Goal: Transaction & Acquisition: Book appointment/travel/reservation

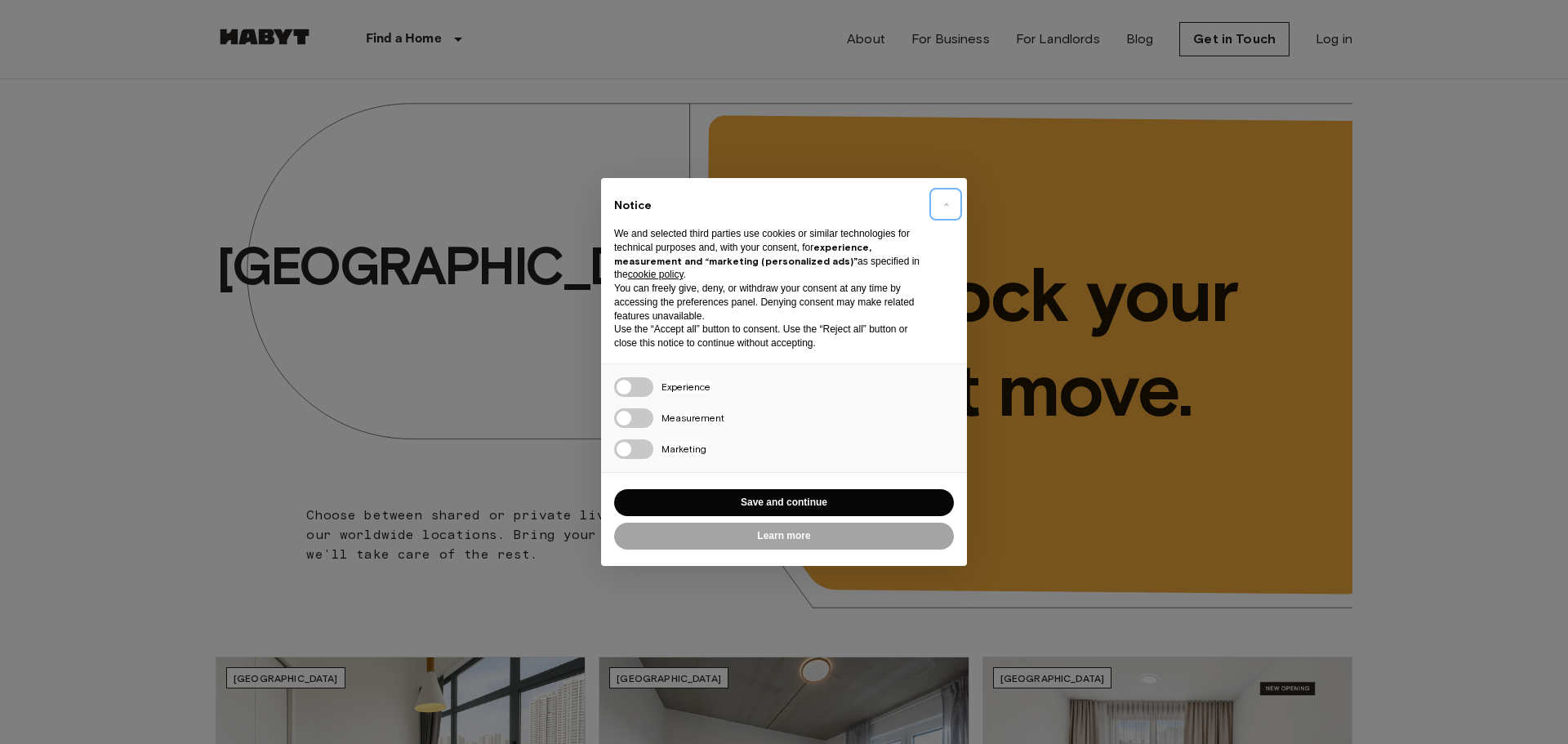
click at [945, 207] on span "×" at bounding box center [946, 203] width 6 height 20
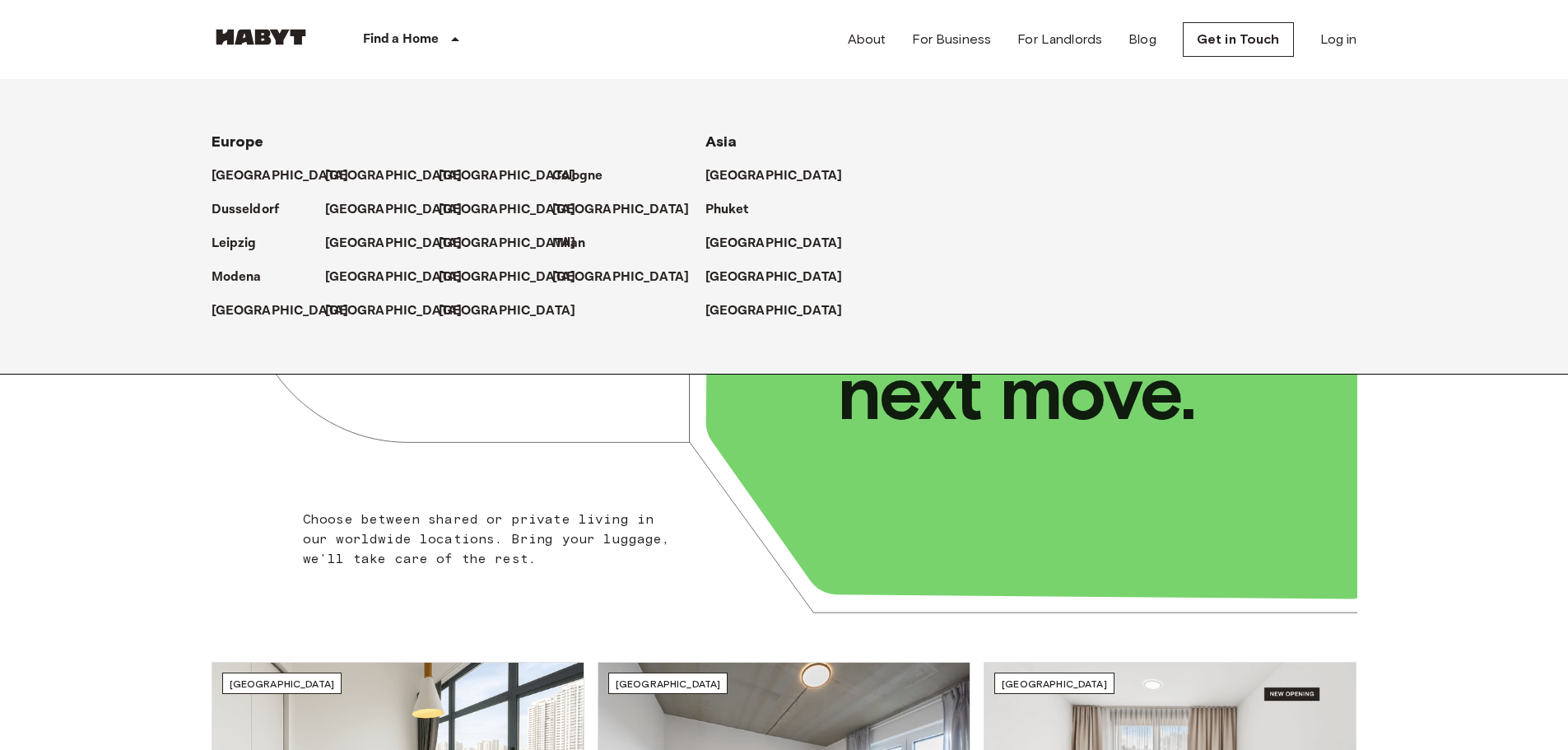
click at [451, 30] on div "Find a Home" at bounding box center [414, 39] width 209 height 79
click at [713, 282] on p "[GEOGRAPHIC_DATA]" at bounding box center [777, 277] width 137 height 20
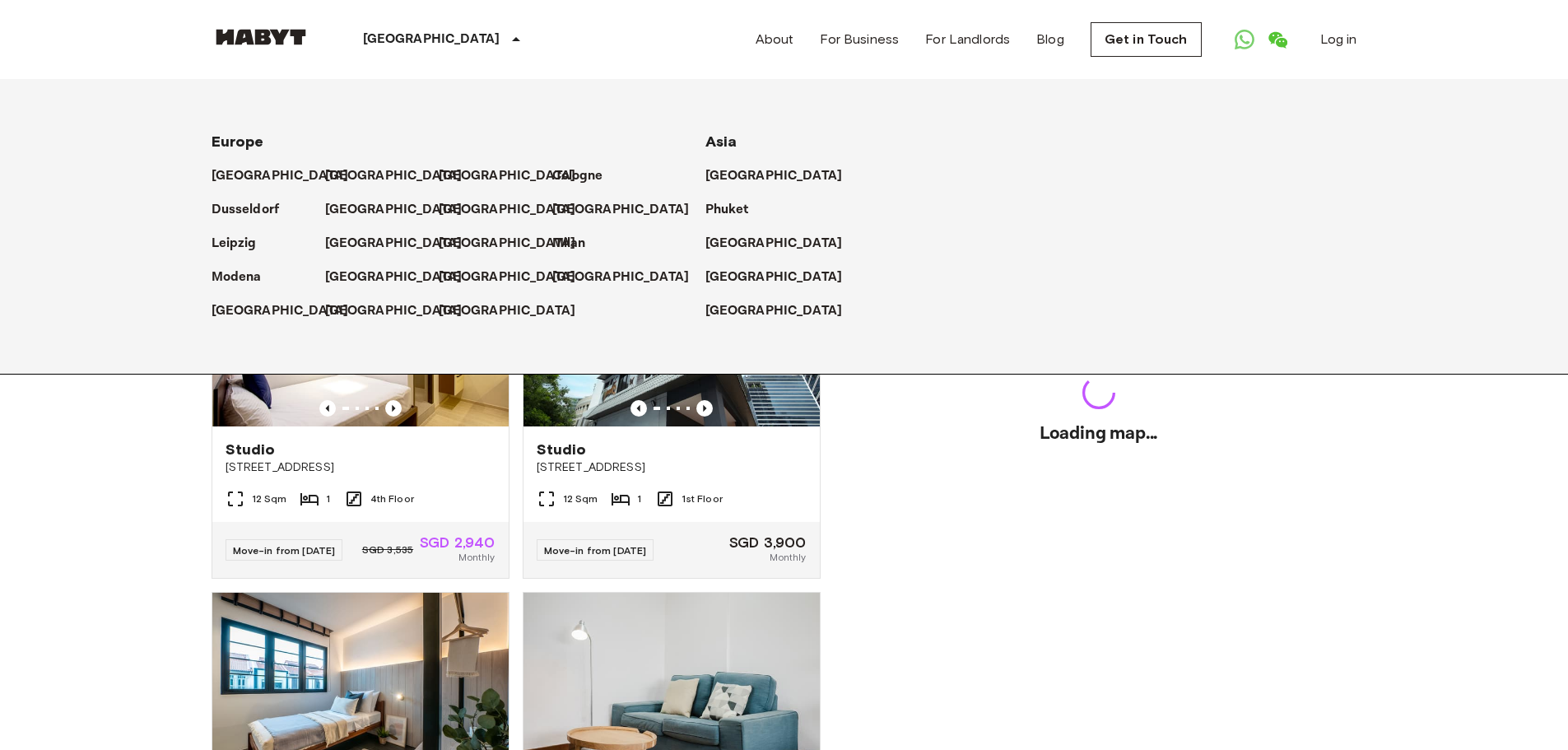
click at [506, 43] on icon at bounding box center [516, 39] width 20 height 20
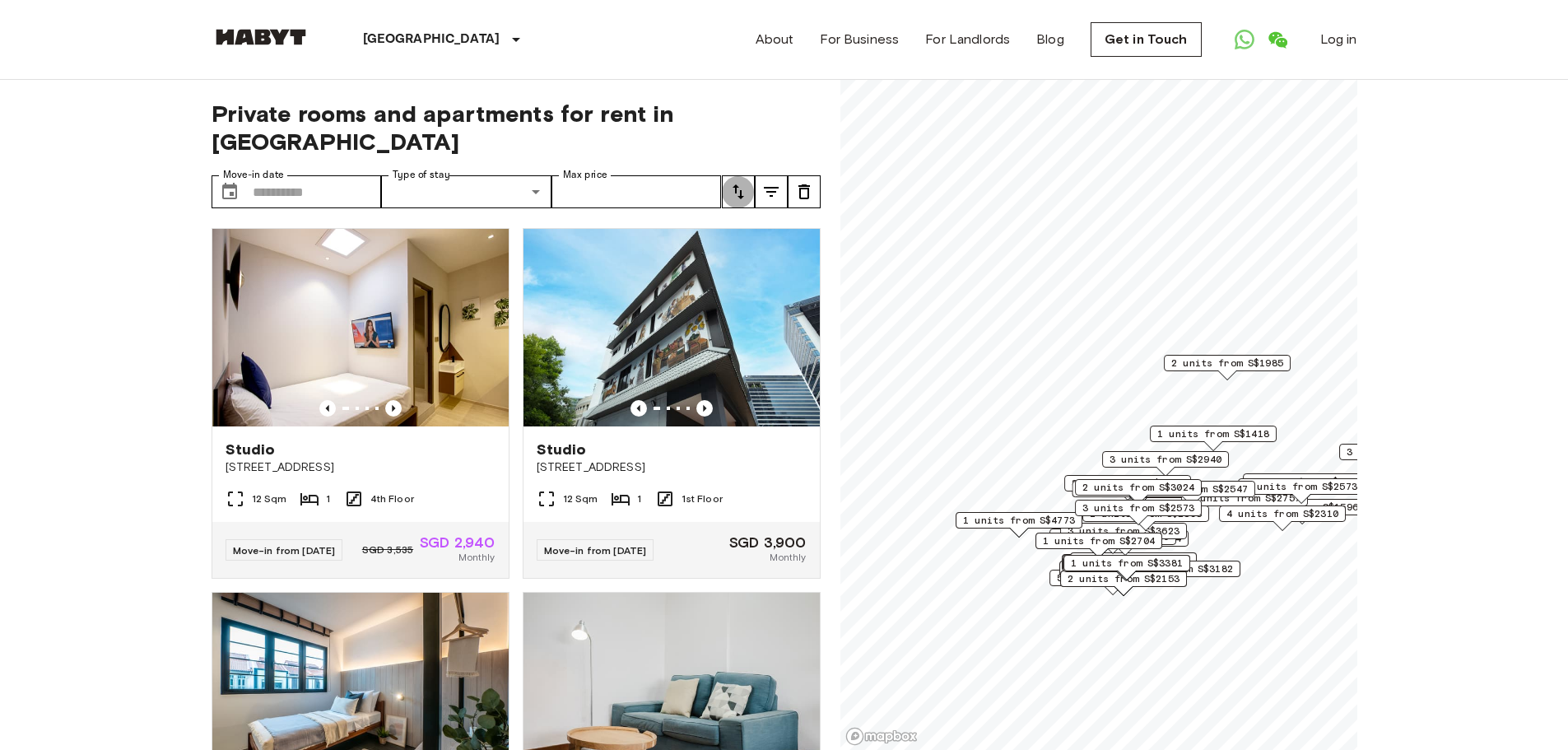
click at [740, 184] on icon "tune" at bounding box center [738, 192] width 11 height 15
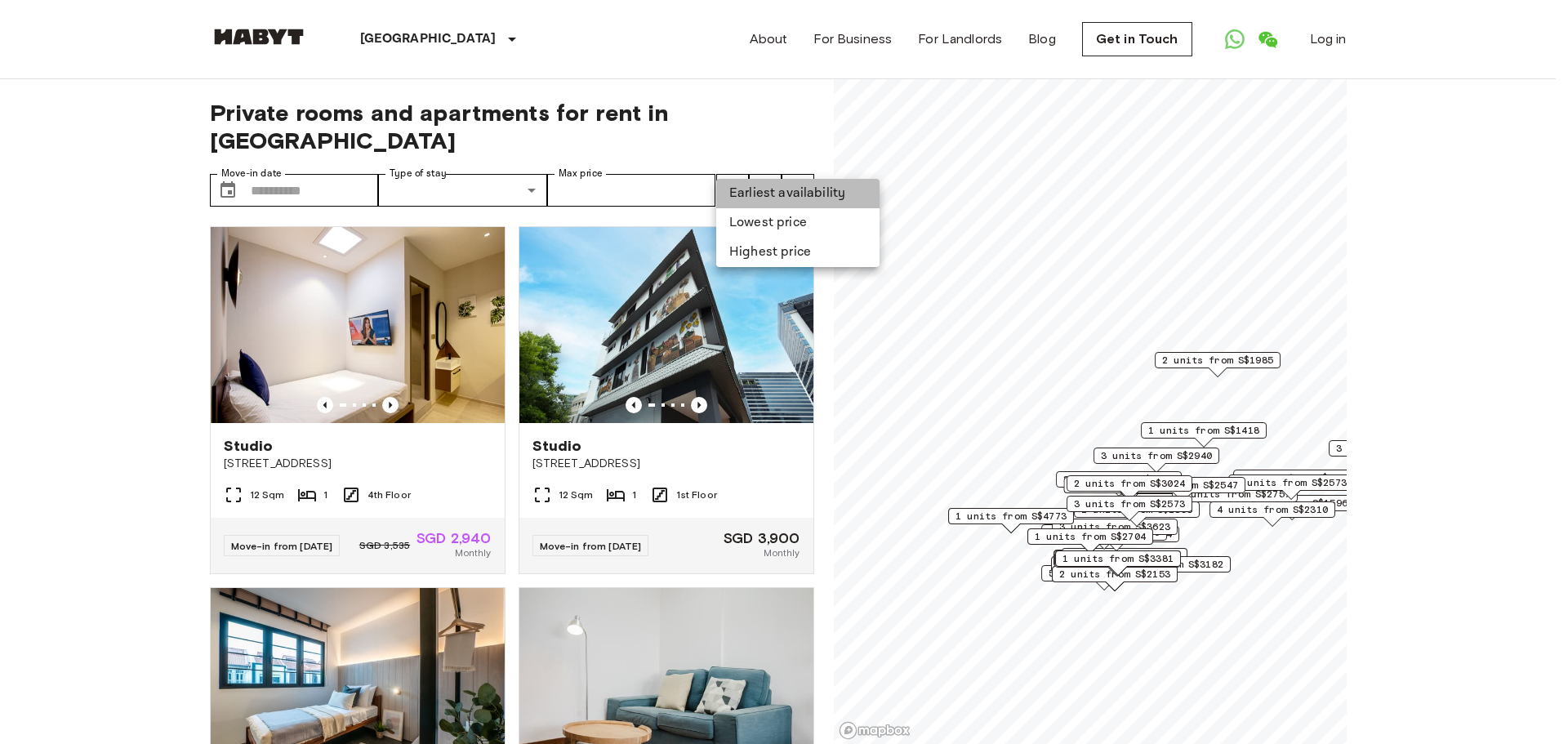
click at [749, 197] on li "Earliest availability" at bounding box center [797, 194] width 163 height 30
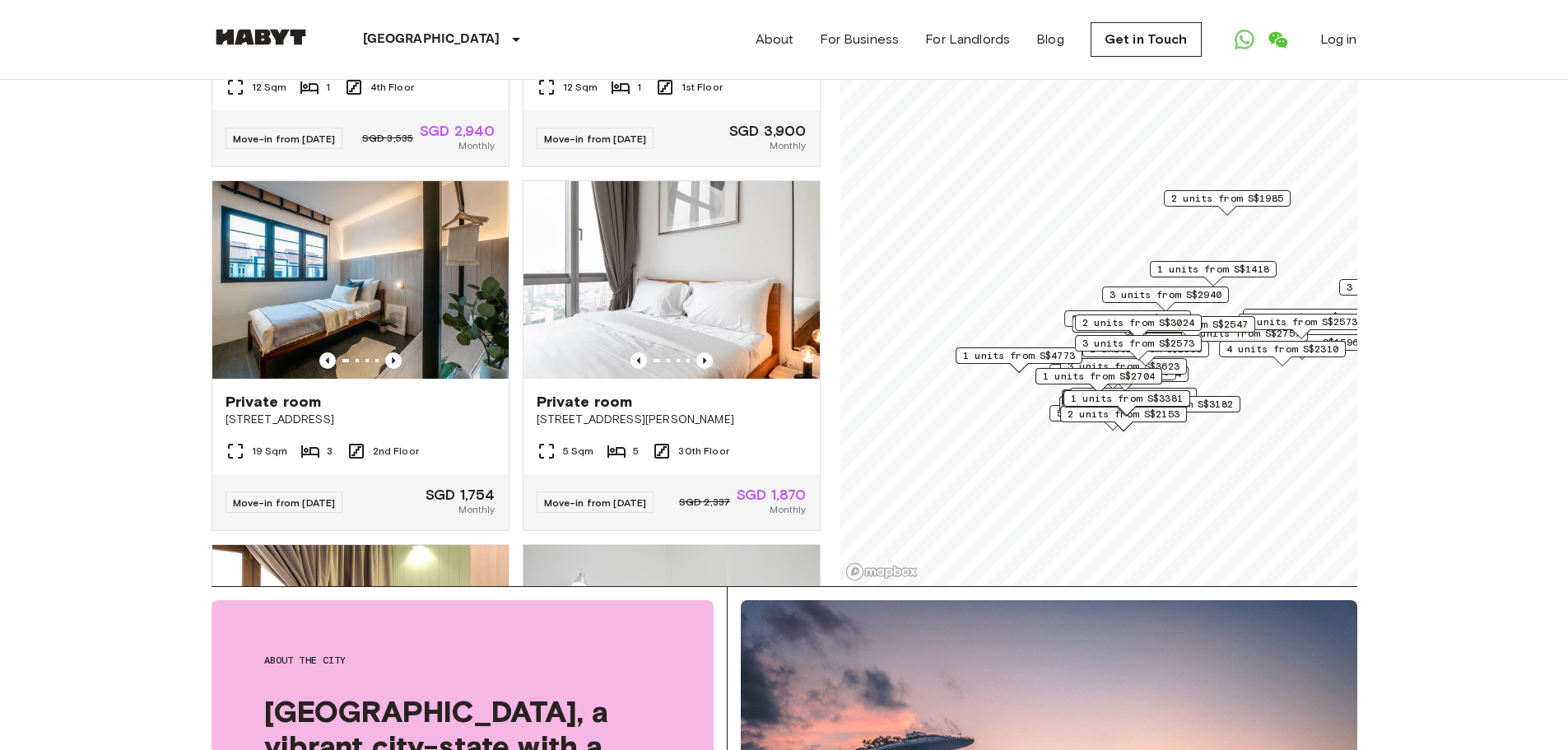
scroll to position [83, 0]
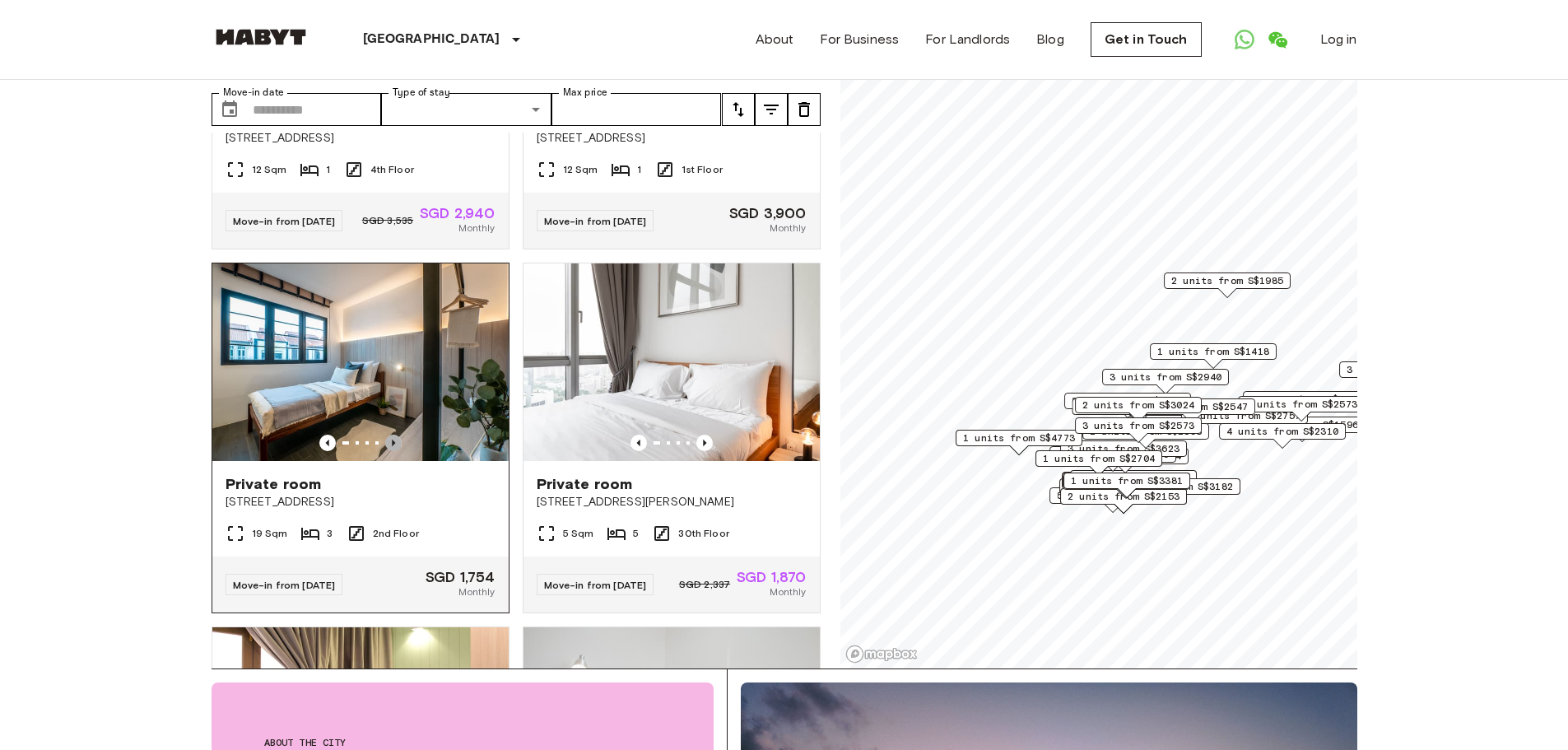
click at [388, 436] on icon "Previous image" at bounding box center [394, 444] width 17 height 17
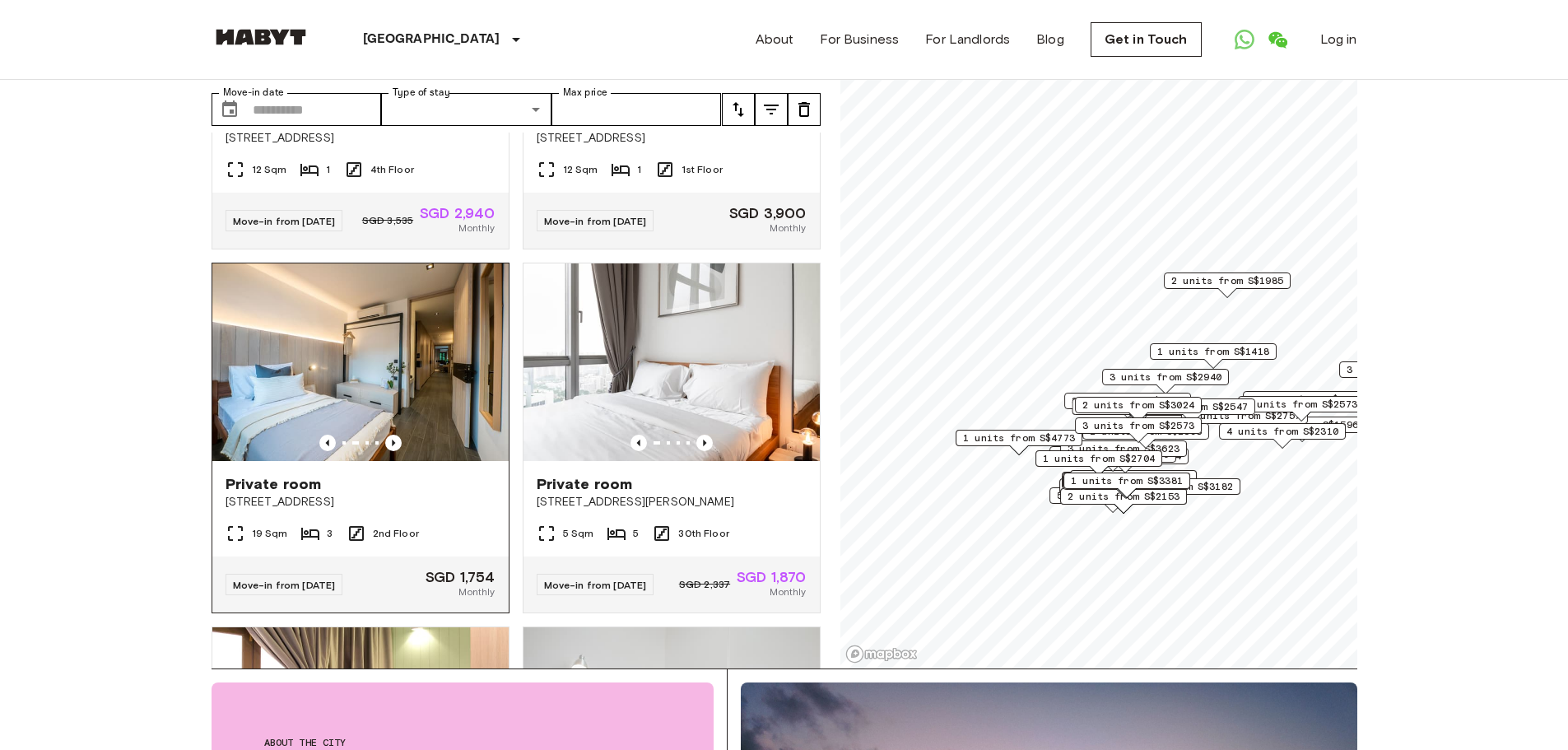
click at [461, 349] on img at bounding box center [360, 362] width 296 height 197
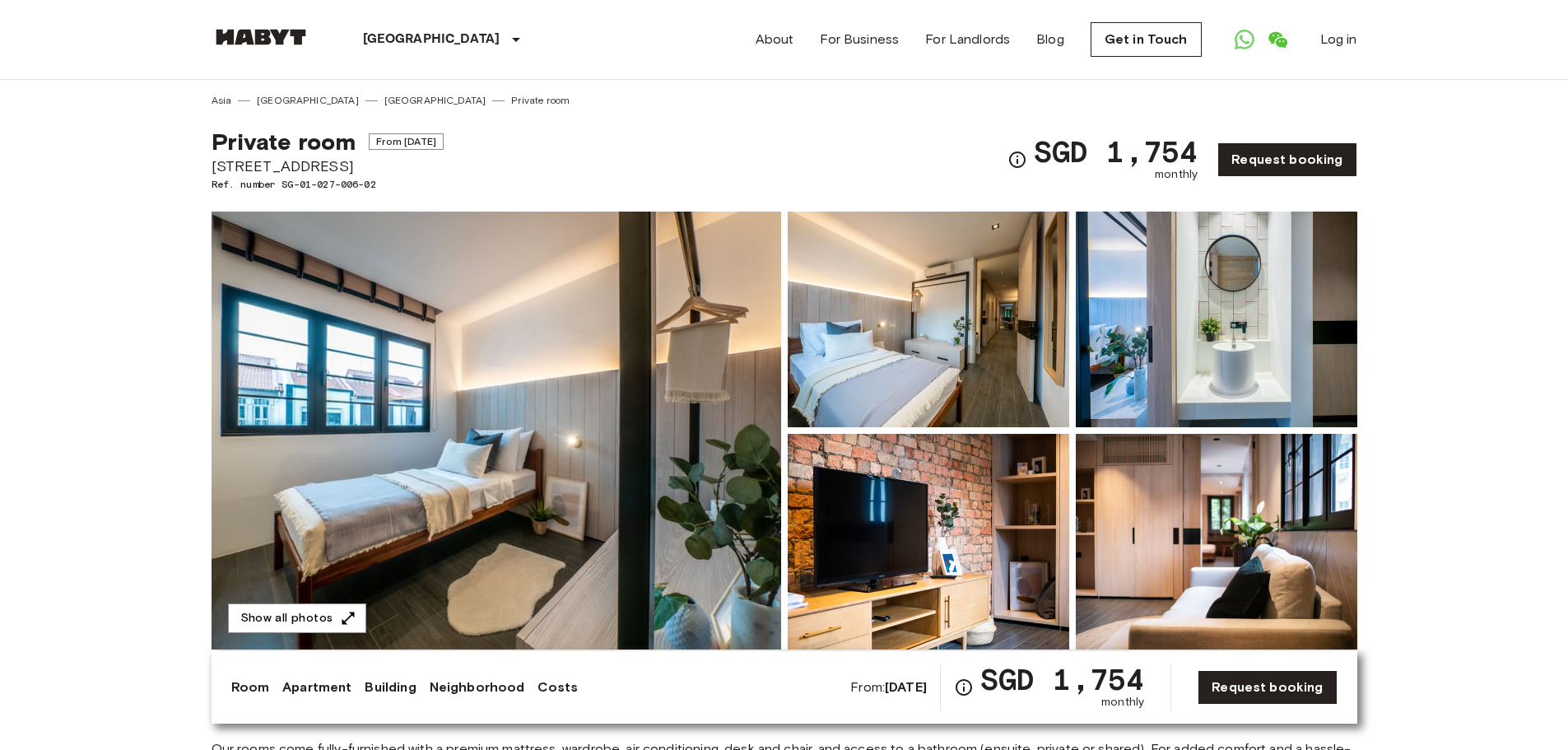
click at [956, 349] on img at bounding box center [928, 320] width 282 height 216
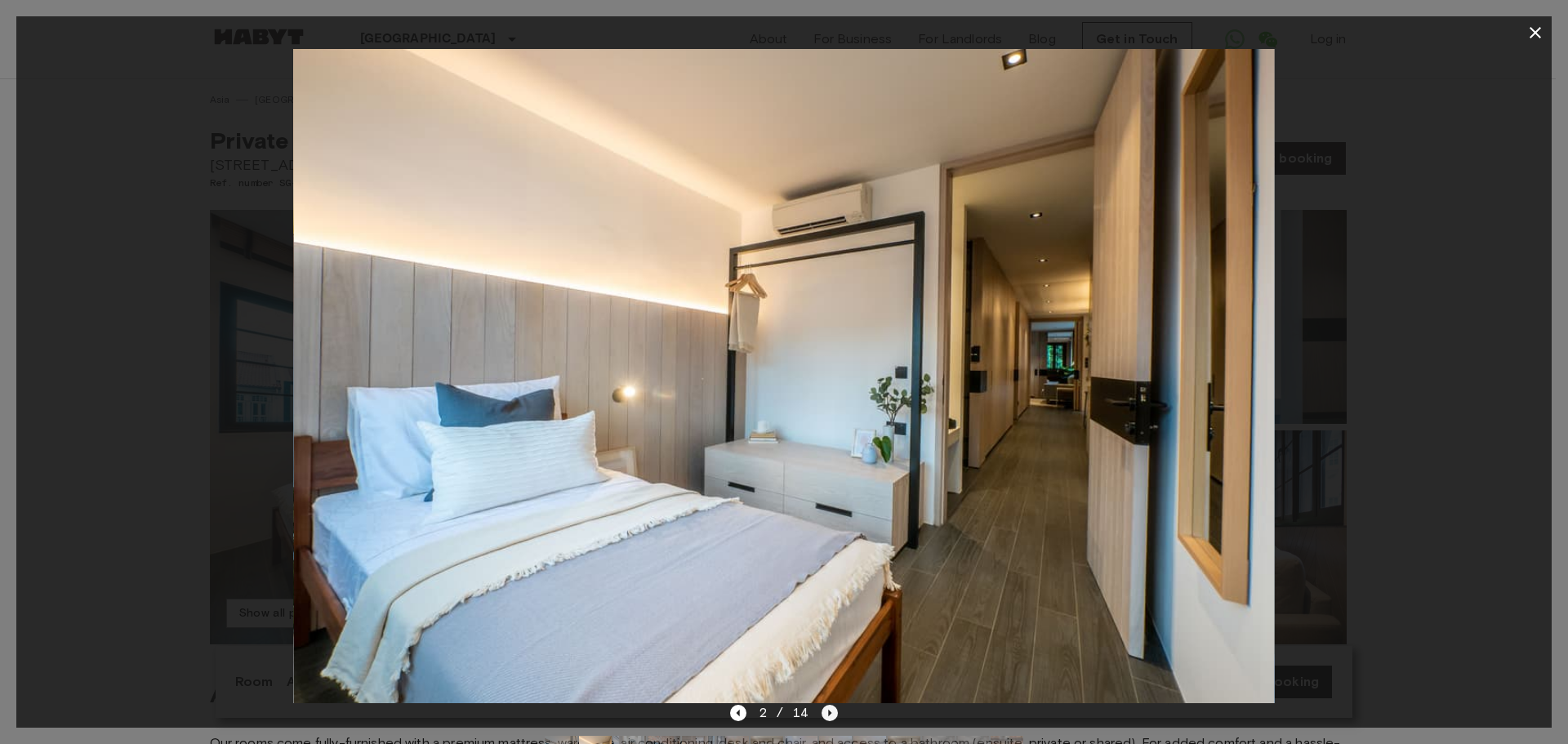
click at [824, 717] on icon "Next image" at bounding box center [830, 713] width 17 height 17
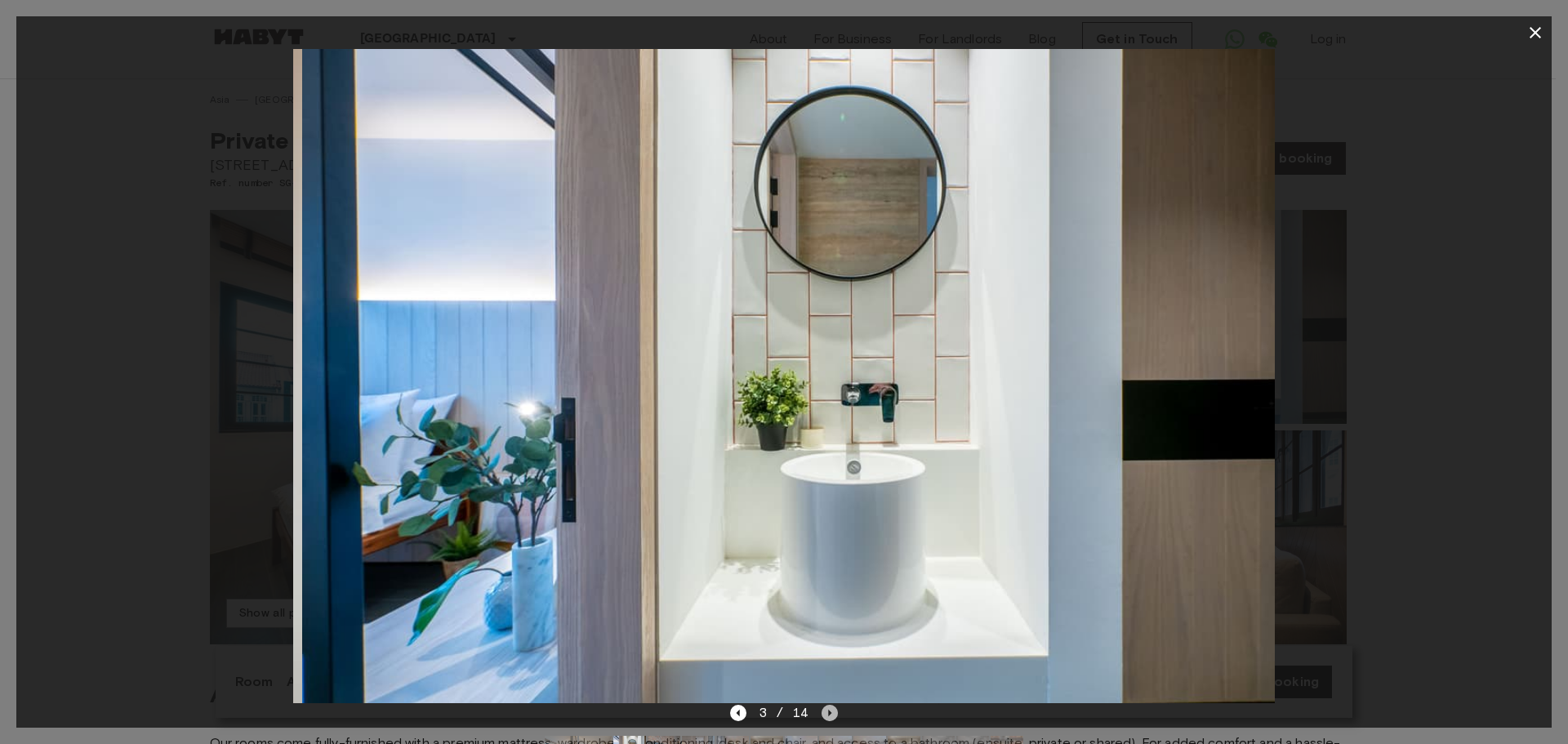
click at [824, 717] on icon "Next image" at bounding box center [830, 713] width 17 height 17
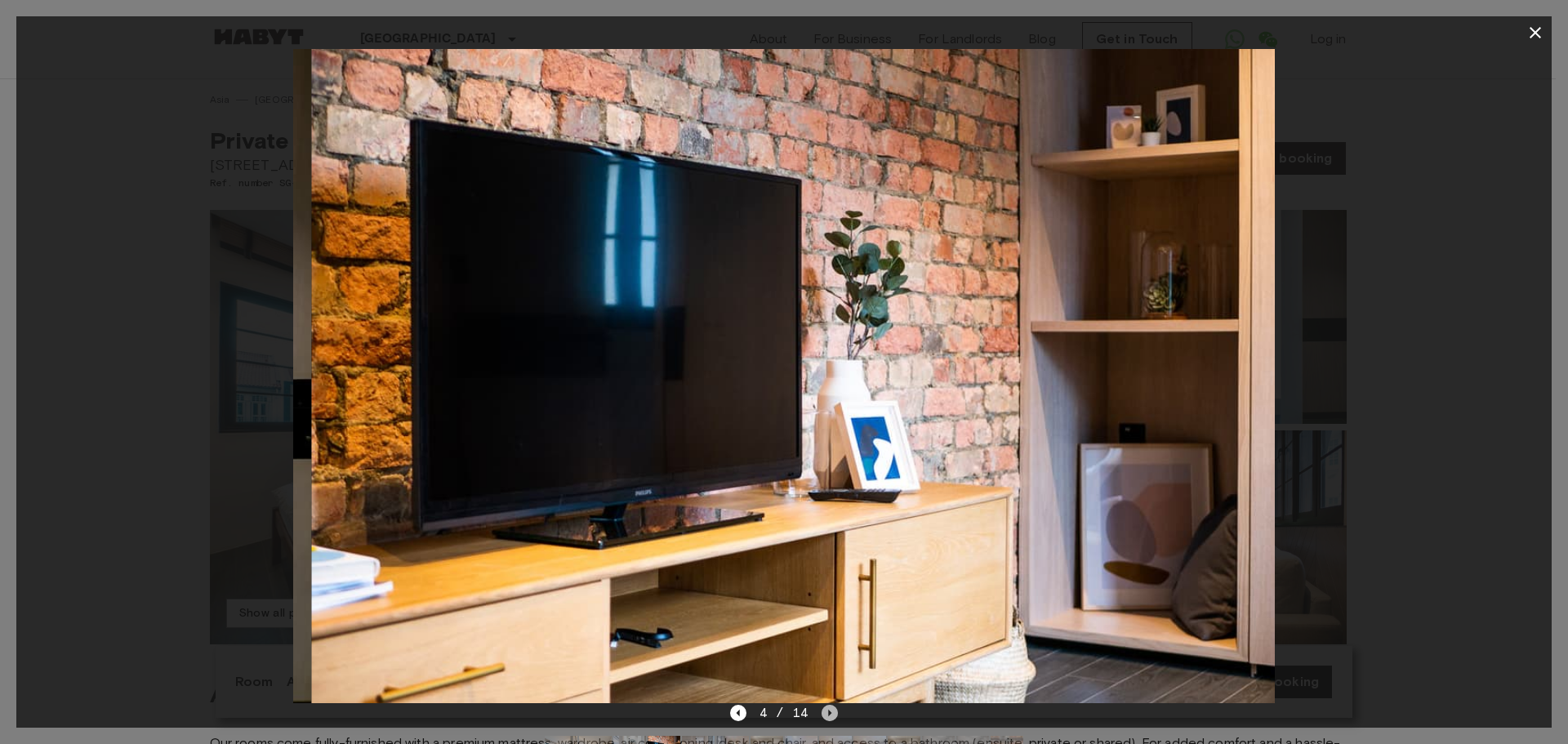
click at [824, 717] on icon "Next image" at bounding box center [830, 713] width 17 height 17
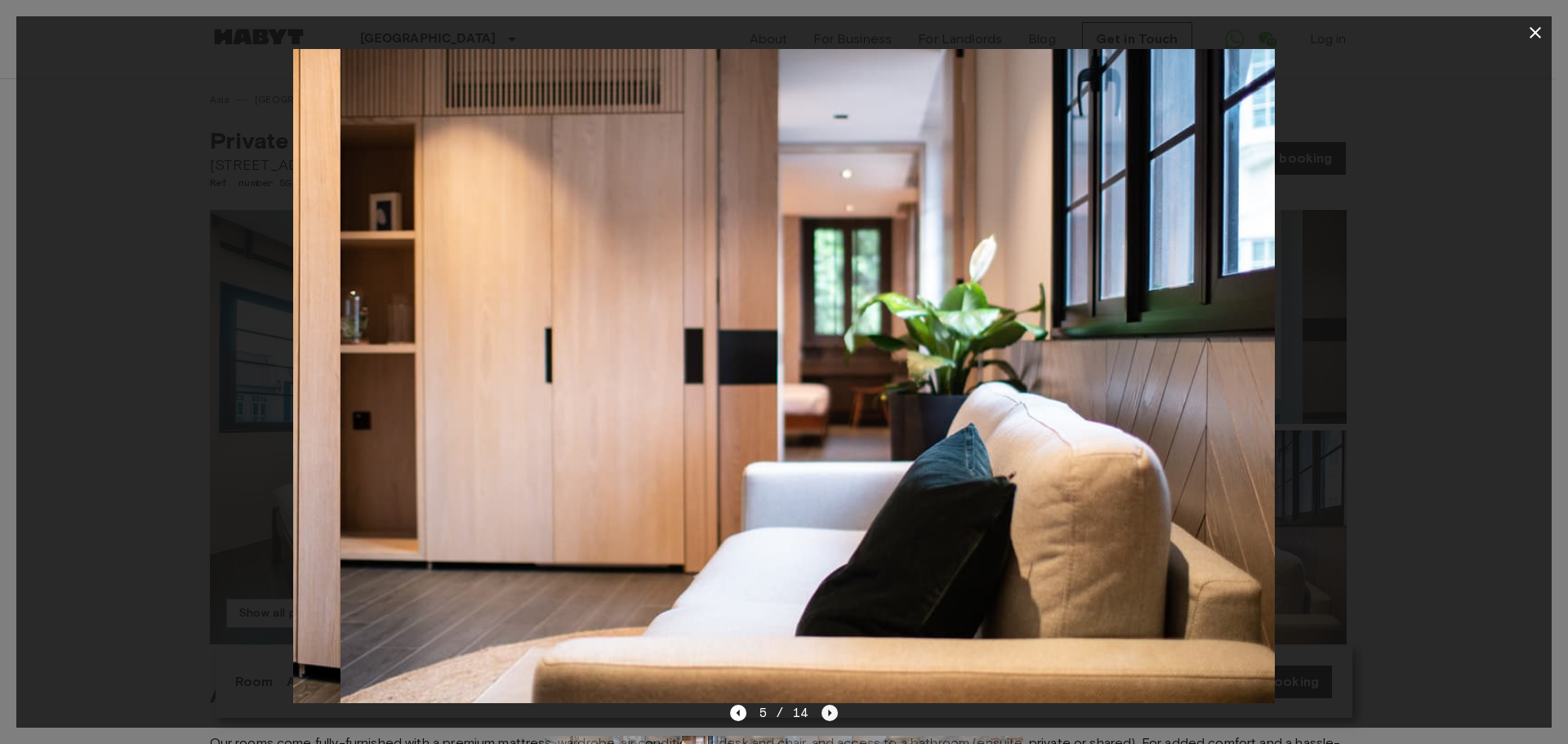
click at [824, 717] on icon "Next image" at bounding box center [830, 713] width 17 height 17
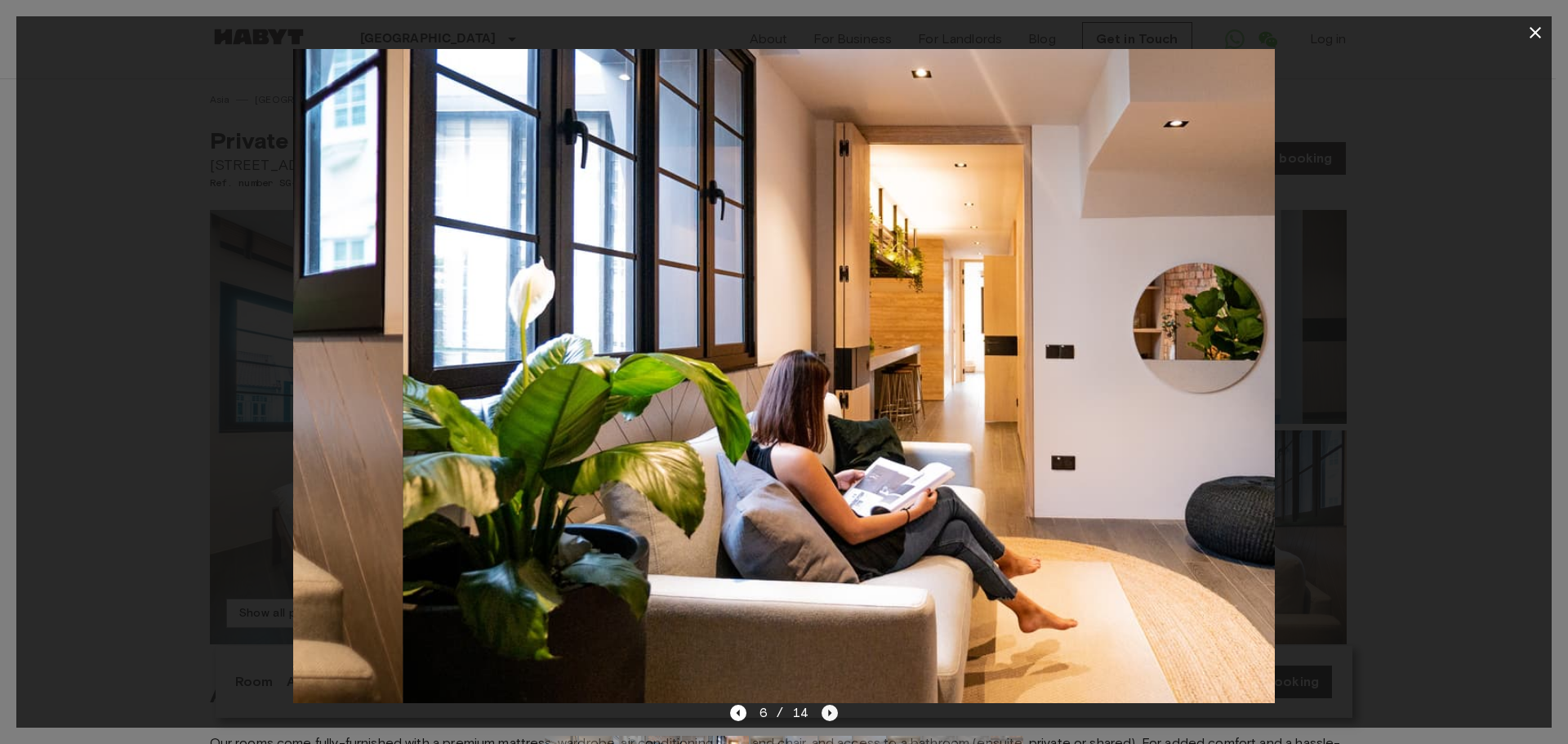
click at [824, 717] on icon "Next image" at bounding box center [830, 713] width 17 height 17
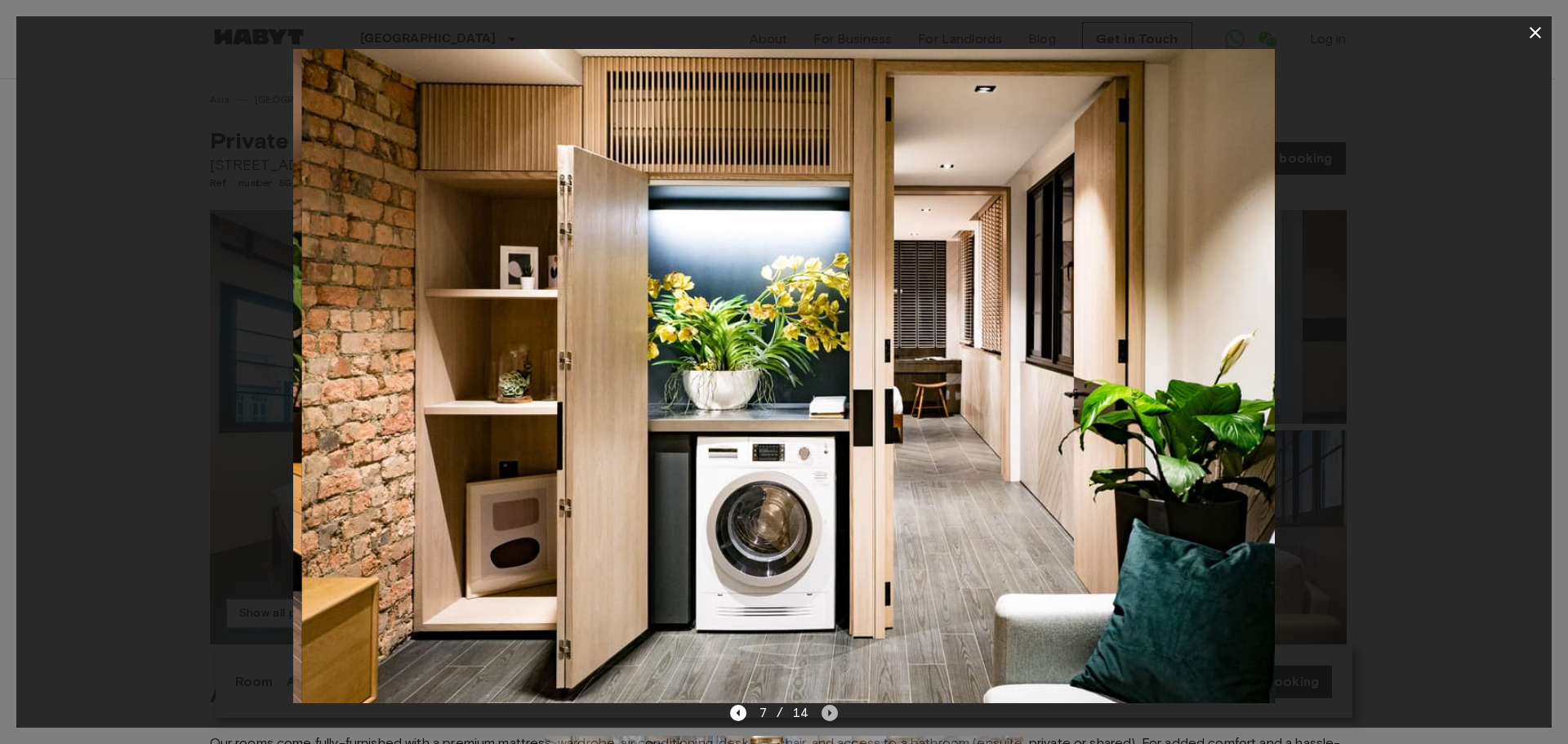
click at [824, 717] on icon "Next image" at bounding box center [830, 713] width 17 height 17
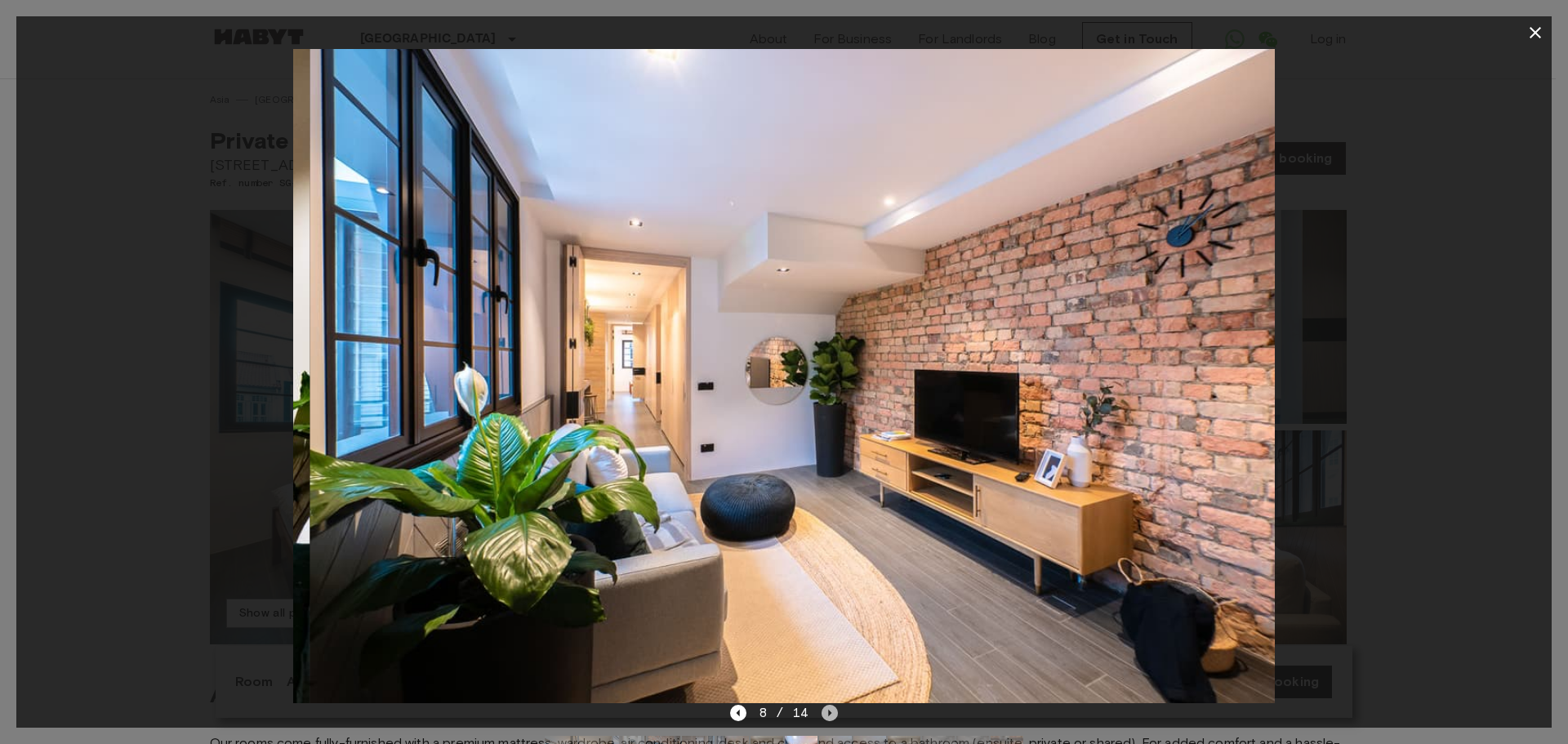
click at [824, 717] on icon "Next image" at bounding box center [830, 713] width 17 height 17
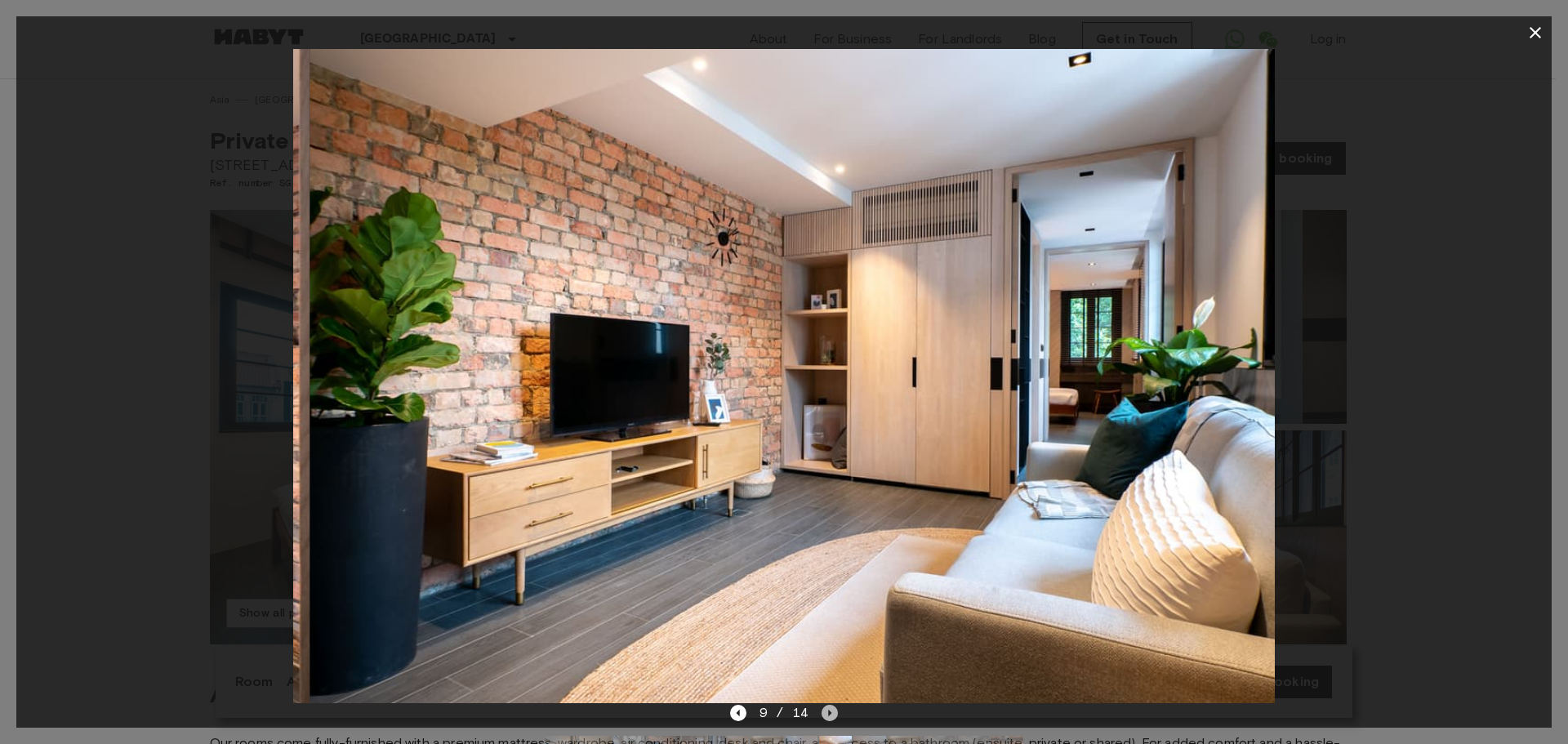
click at [824, 717] on icon "Next image" at bounding box center [830, 713] width 17 height 17
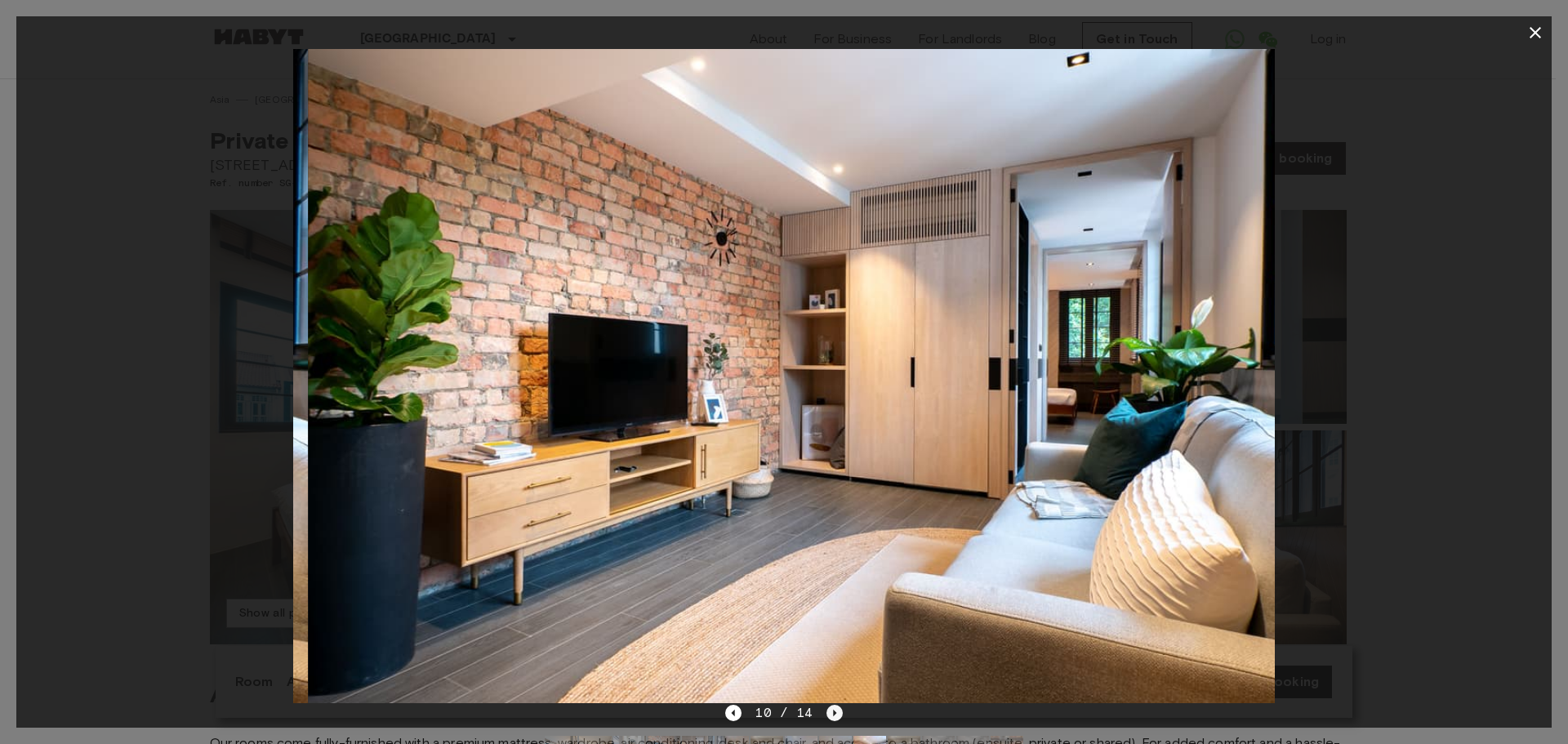
click at [824, 717] on div "10 / 14" at bounding box center [783, 712] width 117 height 20
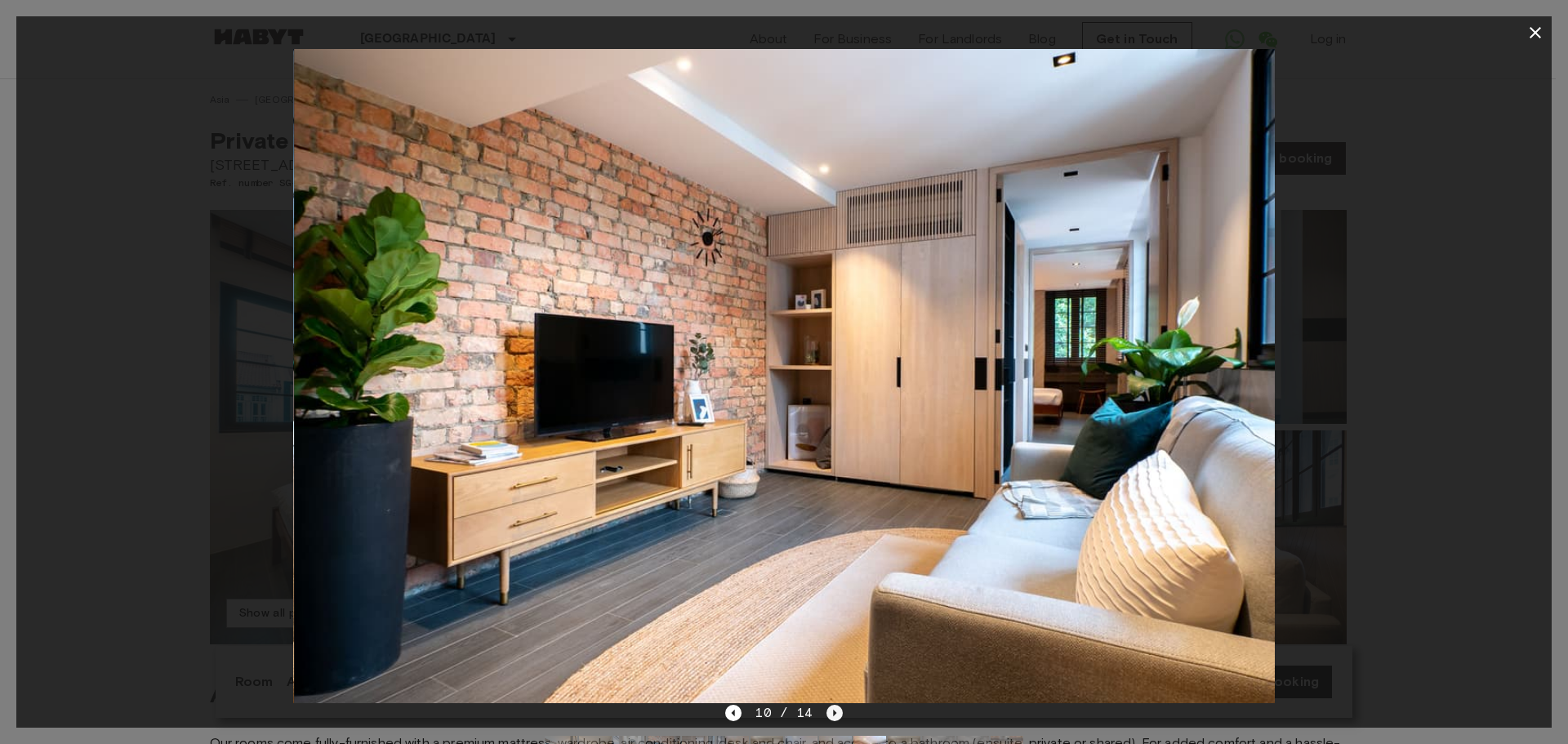
click at [824, 717] on div "10 / 14" at bounding box center [783, 712] width 117 height 20
click at [828, 710] on icon "Next image" at bounding box center [835, 713] width 17 height 17
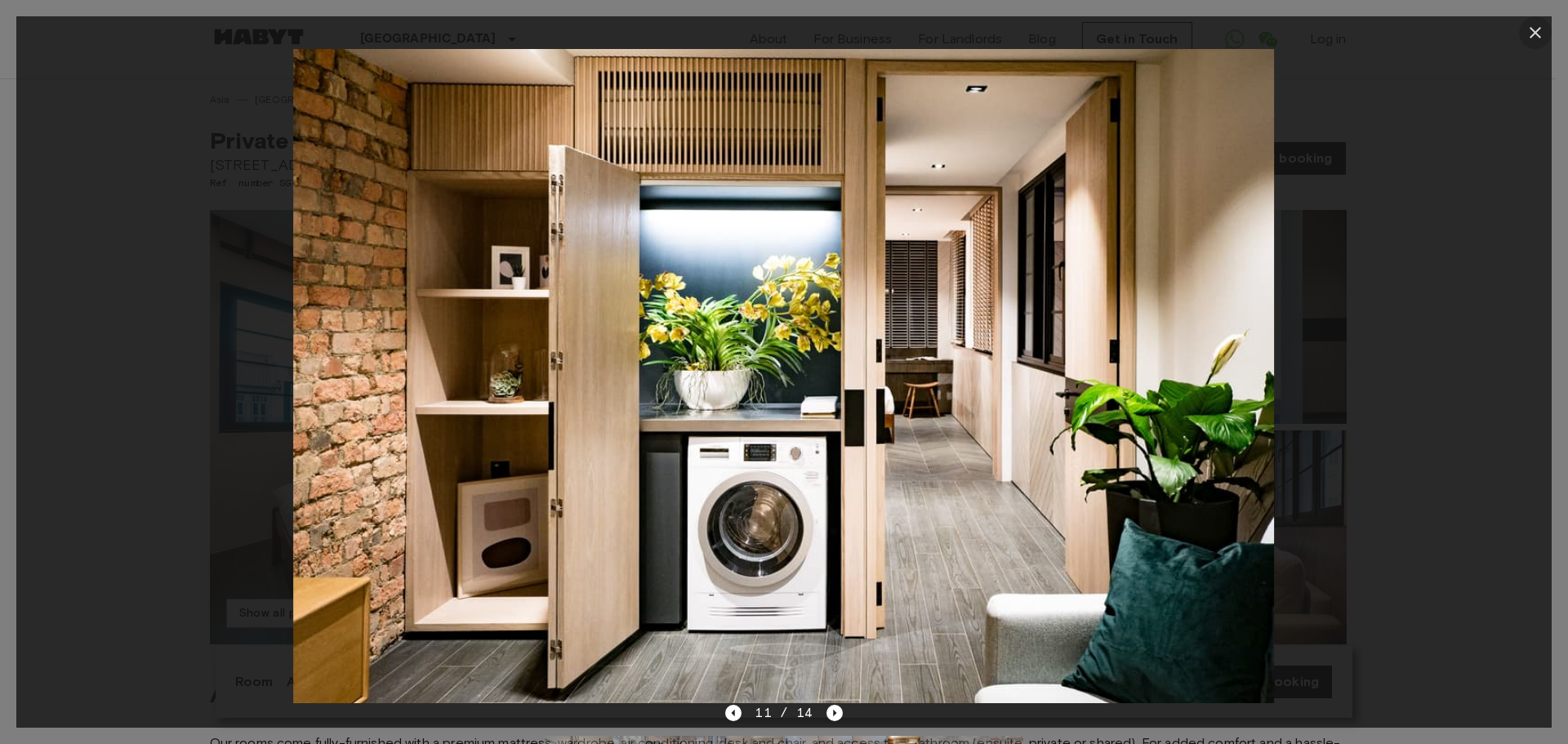
click at [1532, 35] on icon "button" at bounding box center [1535, 33] width 11 height 11
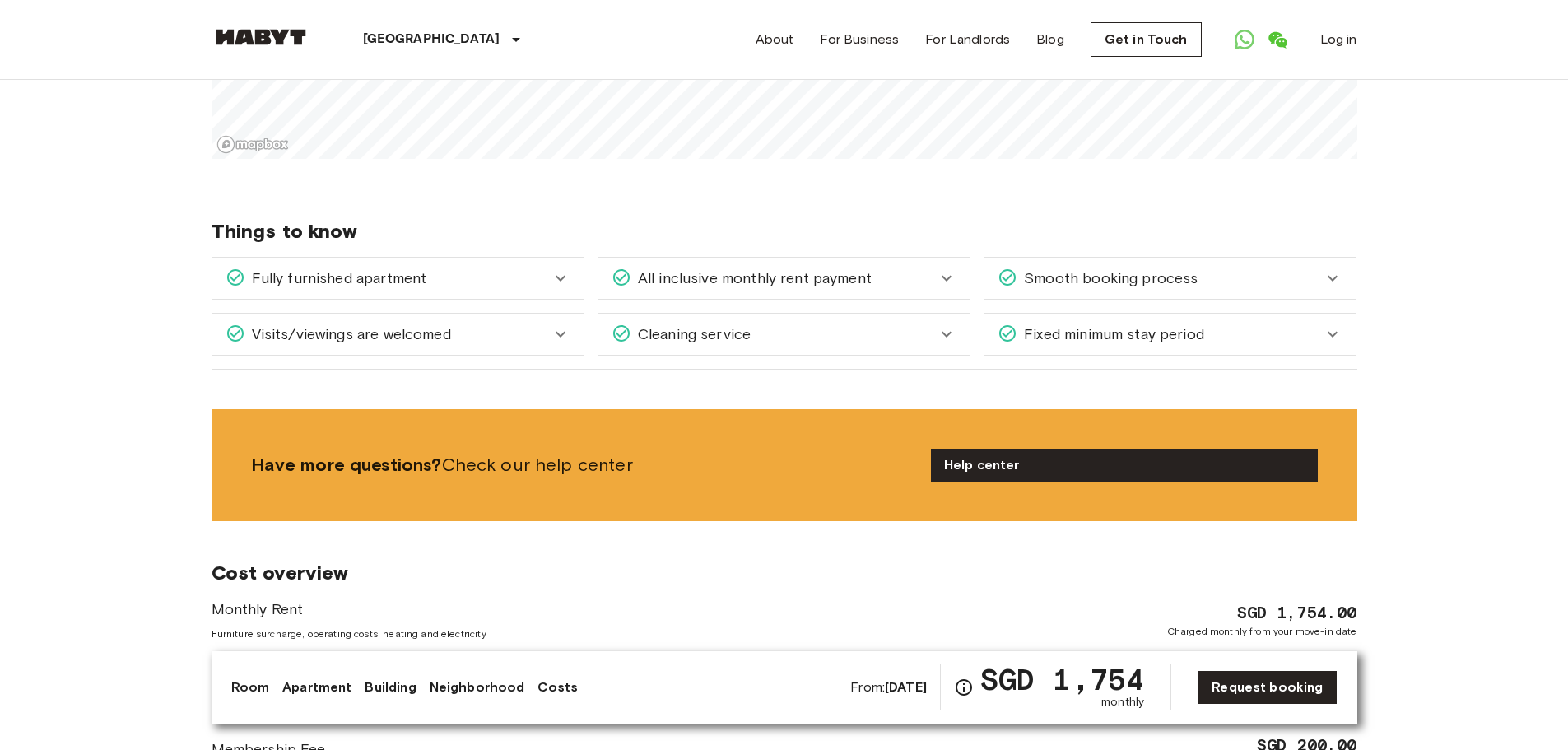
scroll to position [1235, 0]
